Goal: Task Accomplishment & Management: Manage account settings

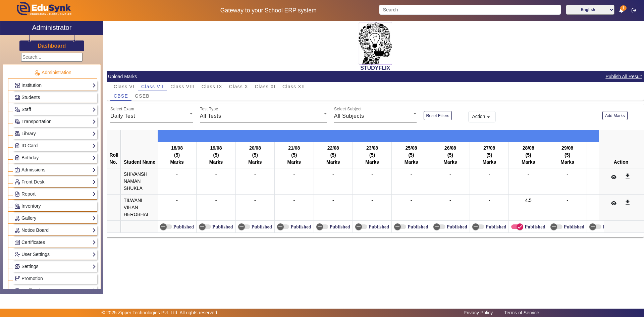
scroll to position [275, 0]
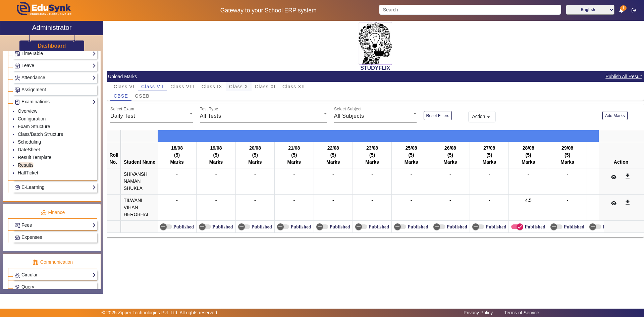
click at [234, 88] on span "Class X" at bounding box center [238, 86] width 19 height 5
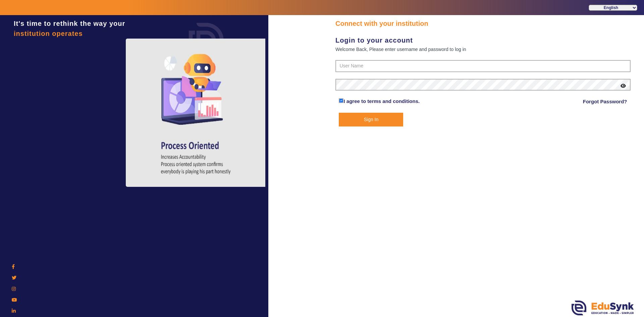
type input "6354922771"
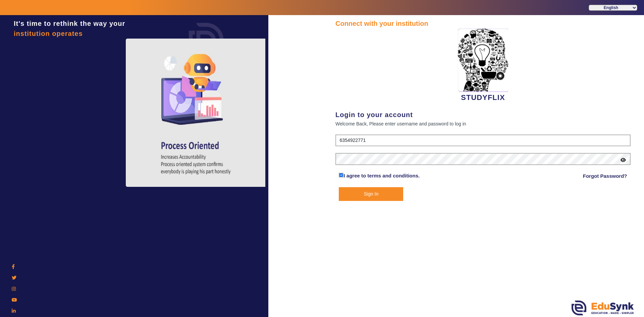
click at [372, 191] on button "Sign In" at bounding box center [371, 194] width 64 height 14
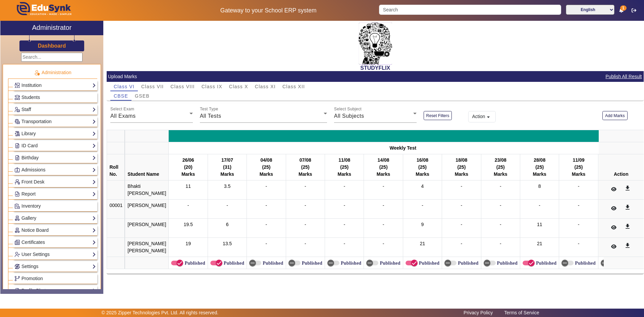
click at [370, 189] on div "-" at bounding box center [384, 190] width 34 height 14
click at [180, 85] on span "Class VIII" at bounding box center [183, 86] width 24 height 5
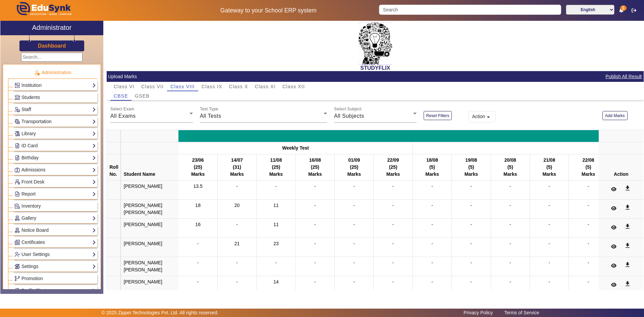
scroll to position [62, 0]
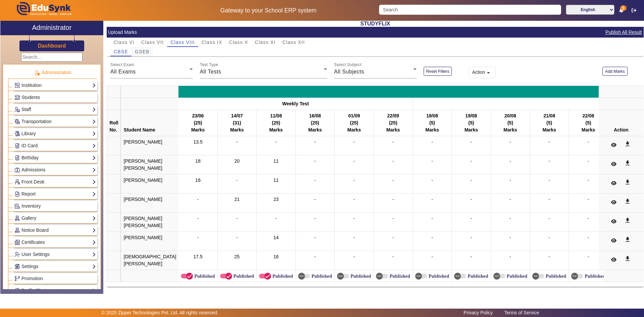
click at [140, 49] on span "GSEB" at bounding box center [142, 51] width 15 height 5
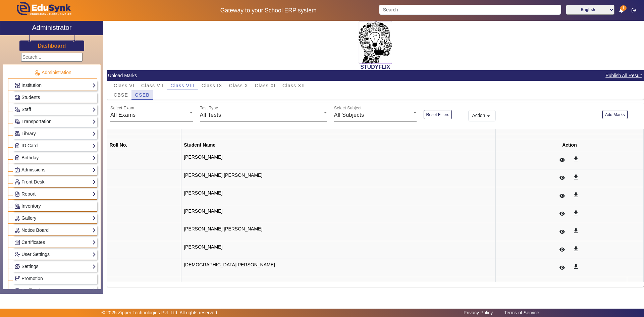
scroll to position [0, 0]
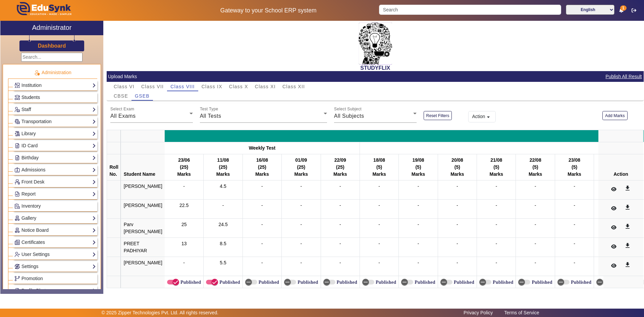
click at [33, 96] on span "Students" at bounding box center [30, 97] width 18 height 5
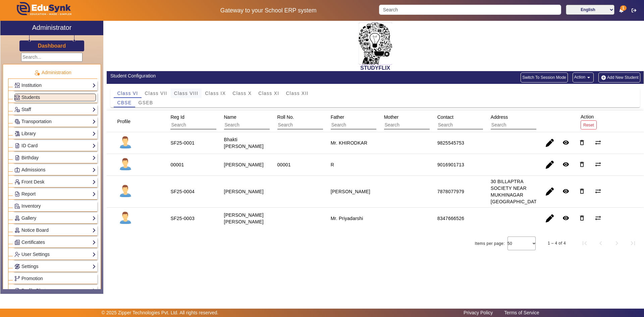
click at [193, 93] on span "Class VIII" at bounding box center [186, 93] width 24 height 5
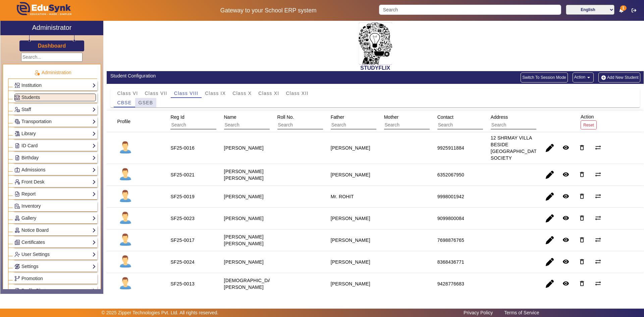
click at [147, 104] on span "GSEB" at bounding box center [146, 102] width 15 height 5
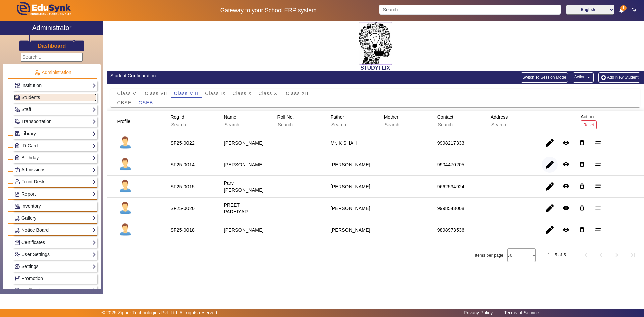
click at [547, 163] on span "button" at bounding box center [550, 165] width 16 height 16
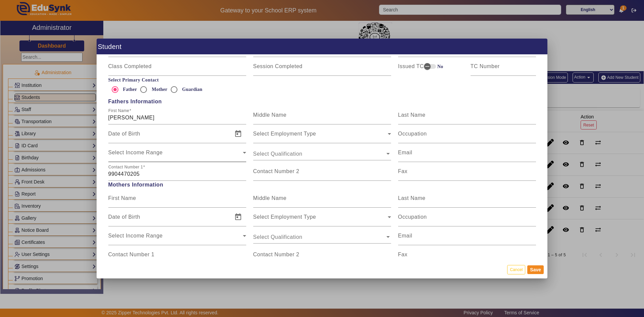
scroll to position [504, 0]
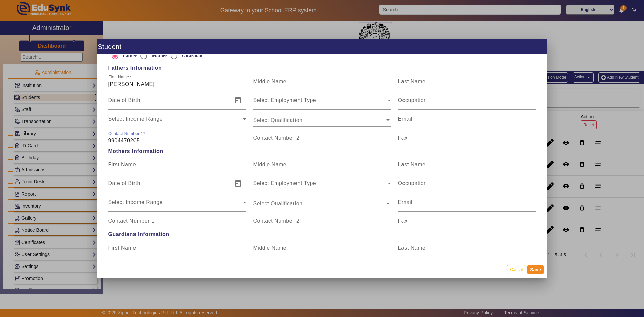
drag, startPoint x: 141, startPoint y: 141, endPoint x: 102, endPoint y: 142, distance: 38.6
click at [102, 142] on div "Personal Information First Name [PERSON_NAME] Middle Name Last Name Date of Bir…" at bounding box center [322, 158] width 451 height 206
click at [263, 139] on mat-label "Contact Number 2" at bounding box center [276, 138] width 46 height 6
click at [263, 139] on input "Contact Number 2" at bounding box center [322, 141] width 138 height 8
paste input "9904470205"
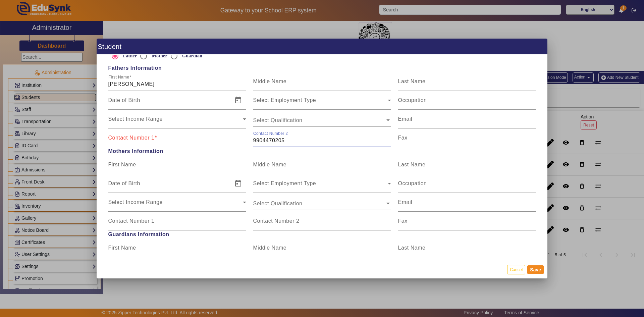
type input "9904470205"
click at [155, 141] on input "Contact Number 1" at bounding box center [177, 141] width 138 height 8
type input "9726952635"
click at [533, 269] on button "Save" at bounding box center [536, 270] width 16 height 9
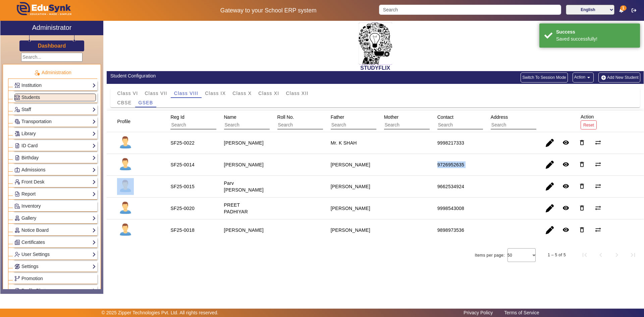
drag, startPoint x: 431, startPoint y: 164, endPoint x: 494, endPoint y: 168, distance: 63.6
click at [494, 168] on mat-row "SF25-0014 [PERSON_NAME] [PERSON_NAME] 9726952635 remove_red_eye delete_outline …" at bounding box center [375, 165] width 537 height 22
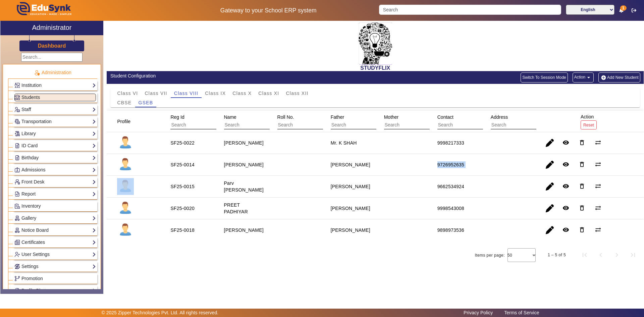
drag, startPoint x: 491, startPoint y: 169, endPoint x: 496, endPoint y: 168, distance: 5.1
click at [492, 168] on mat-cell at bounding box center [509, 165] width 53 height 22
click at [553, 165] on span "button" at bounding box center [550, 165] width 16 height 16
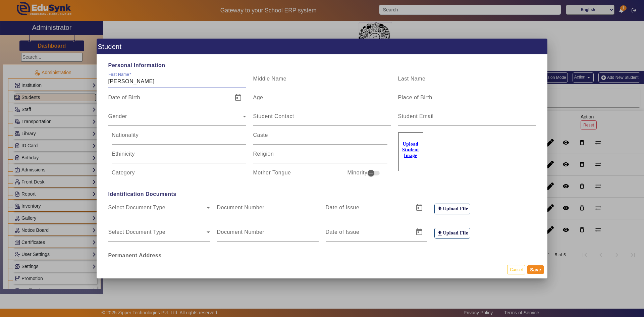
scroll to position [134, 0]
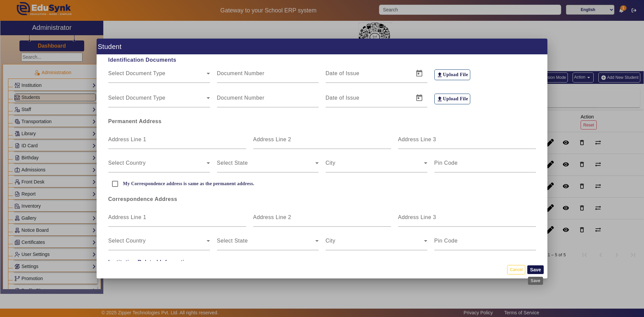
click at [539, 271] on button "Save" at bounding box center [536, 270] width 16 height 9
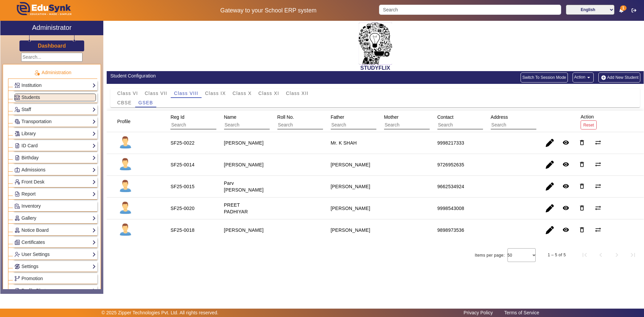
click at [421, 50] on div "STUDYFLIX" at bounding box center [375, 46] width 537 height 50
